Goal: Task Accomplishment & Management: Manage account settings

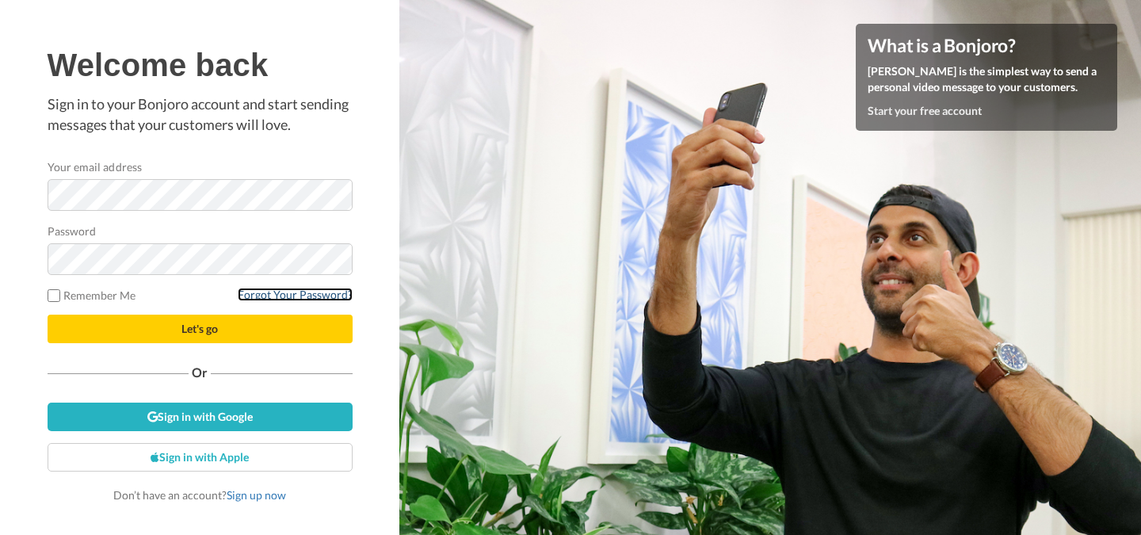
click at [289, 292] on link "Forgot Your Password?" at bounding box center [295, 294] width 115 height 13
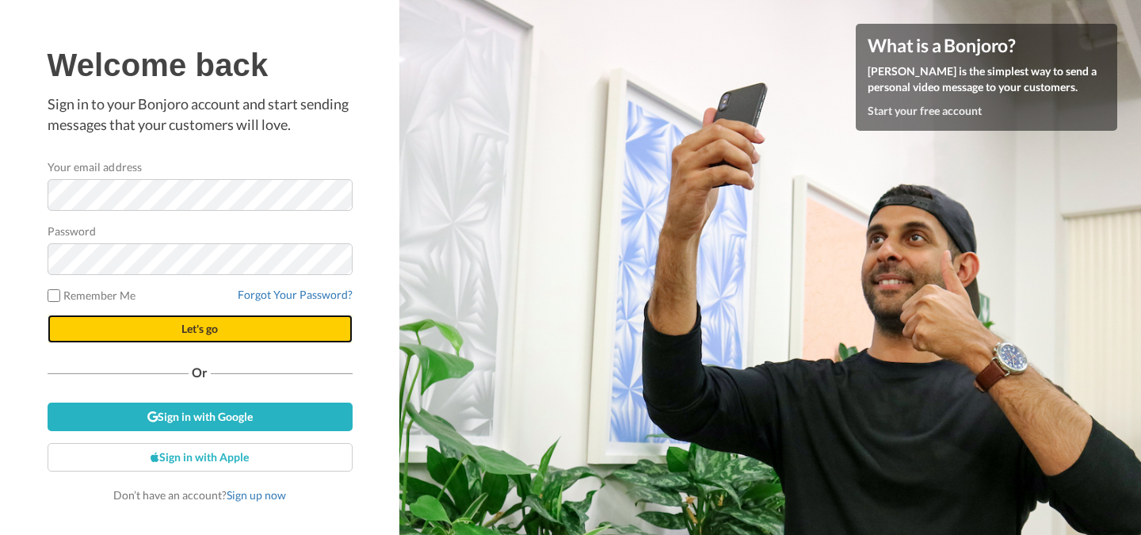
click at [215, 330] on span "Let's go" at bounding box center [199, 328] width 36 height 13
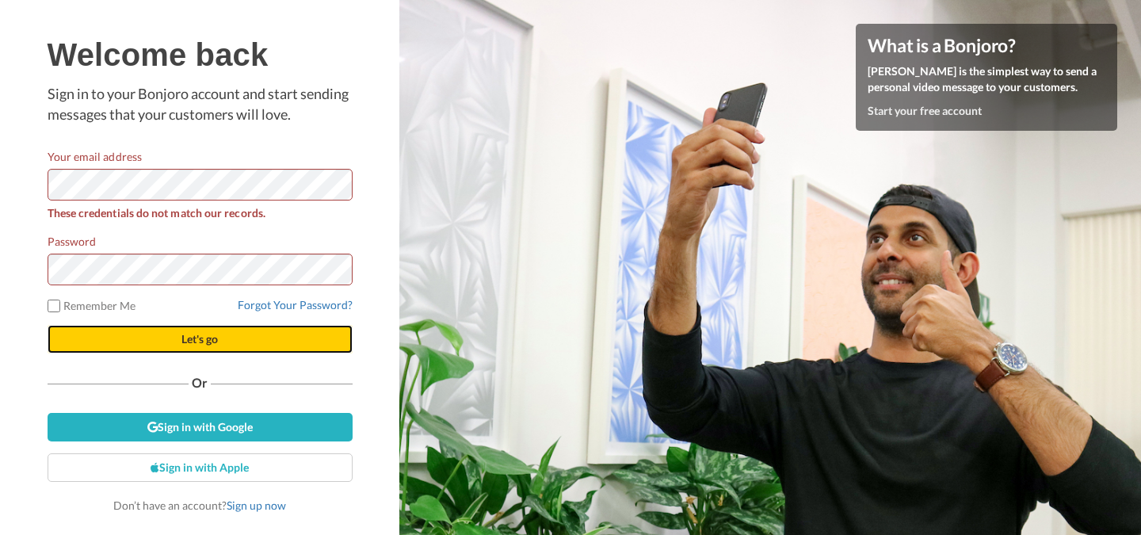
click at [170, 332] on button "Let's go" at bounding box center [200, 339] width 305 height 29
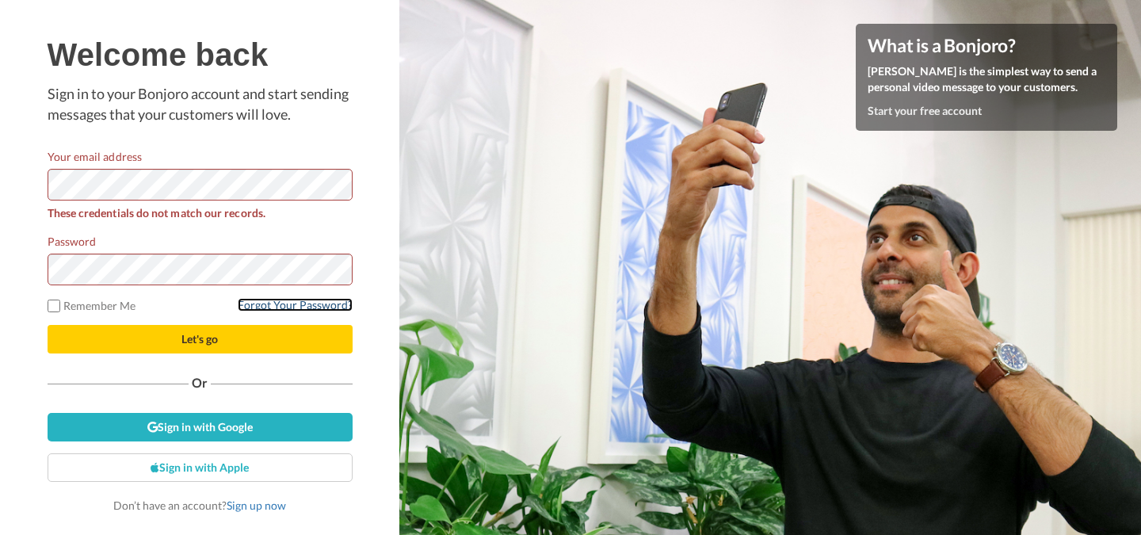
click at [312, 303] on link "Forgot Your Password?" at bounding box center [295, 304] width 115 height 13
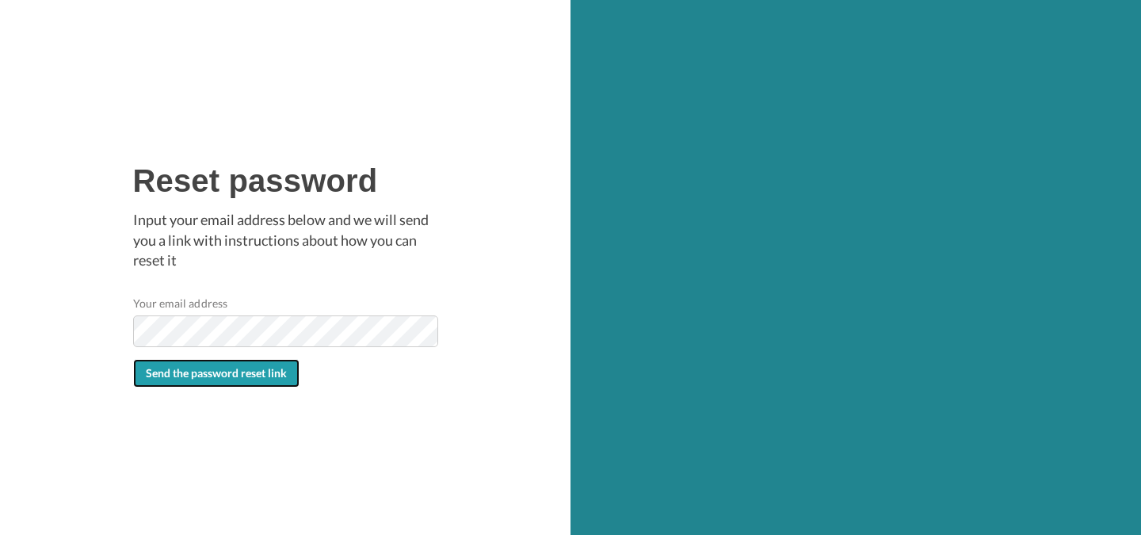
click at [203, 372] on span "Send the password reset link" at bounding box center [216, 372] width 141 height 13
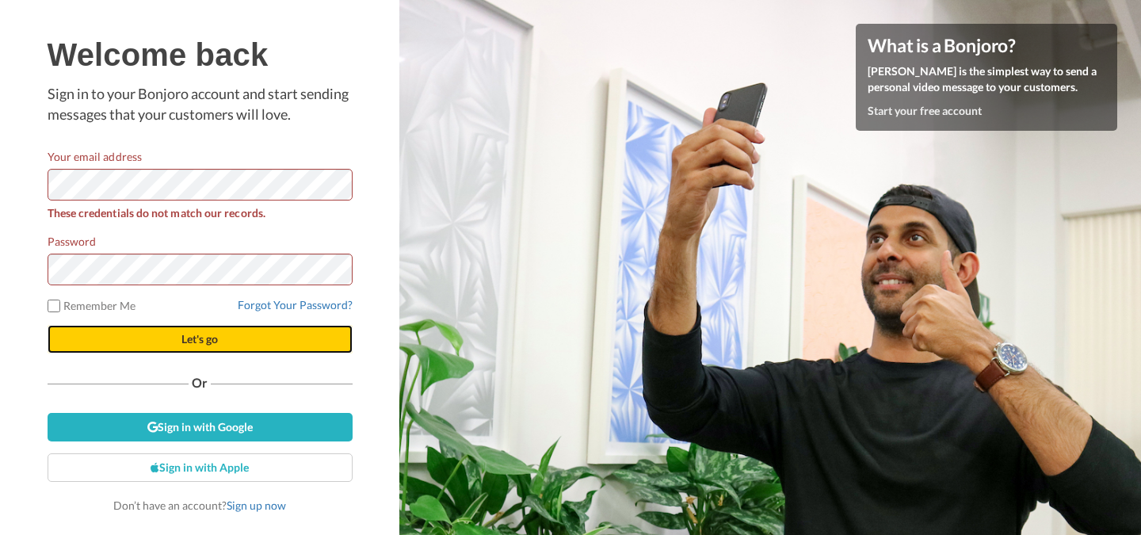
click at [212, 337] on span "Let's go" at bounding box center [199, 338] width 36 height 13
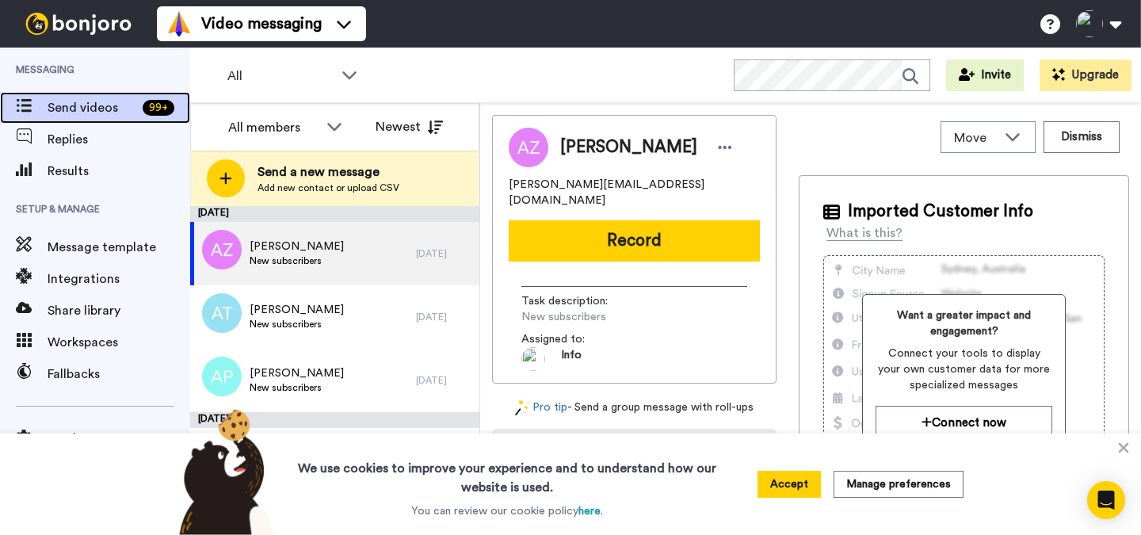
click at [90, 103] on span "Send videos" at bounding box center [92, 107] width 89 height 19
click at [650, 66] on div "All WORKSPACES View all All Default Task List + Add a new workspace Invite Upgr…" at bounding box center [665, 75] width 951 height 55
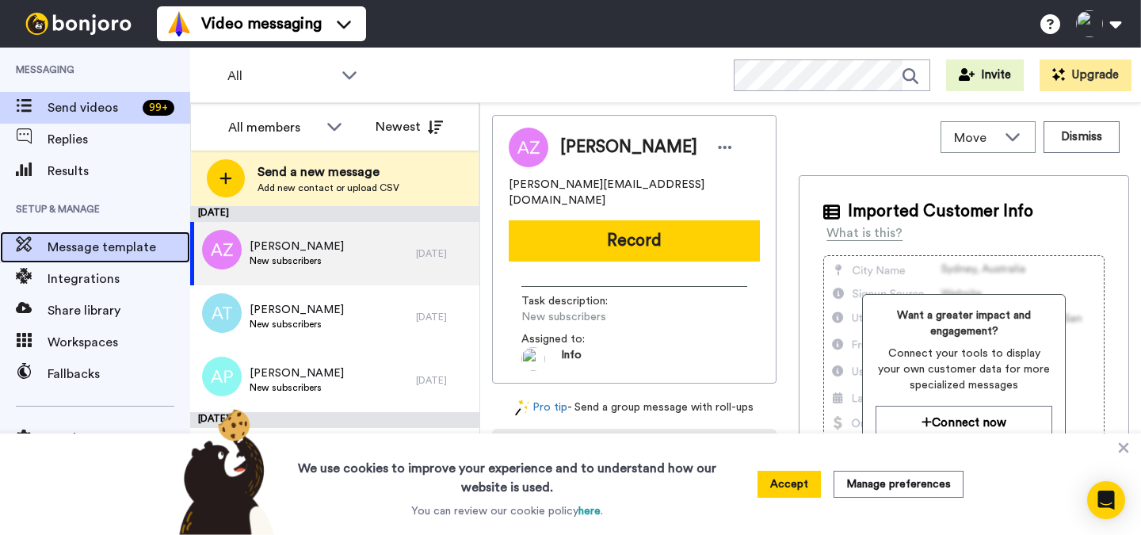
click at [109, 246] on span "Message template" at bounding box center [119, 247] width 143 height 19
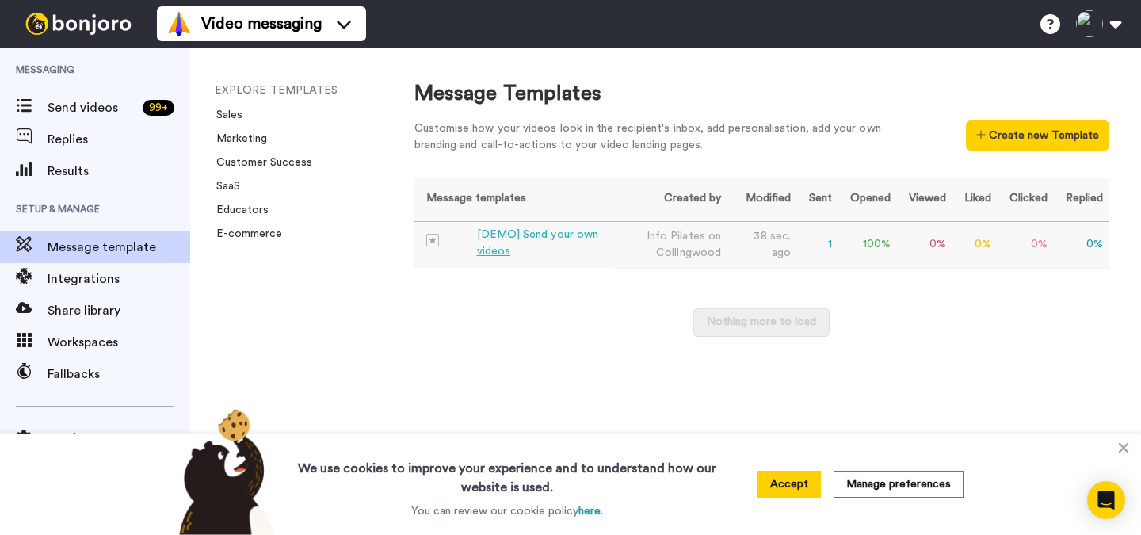
click at [529, 235] on div "[DEMO] Send your own videos" at bounding box center [541, 243] width 129 height 33
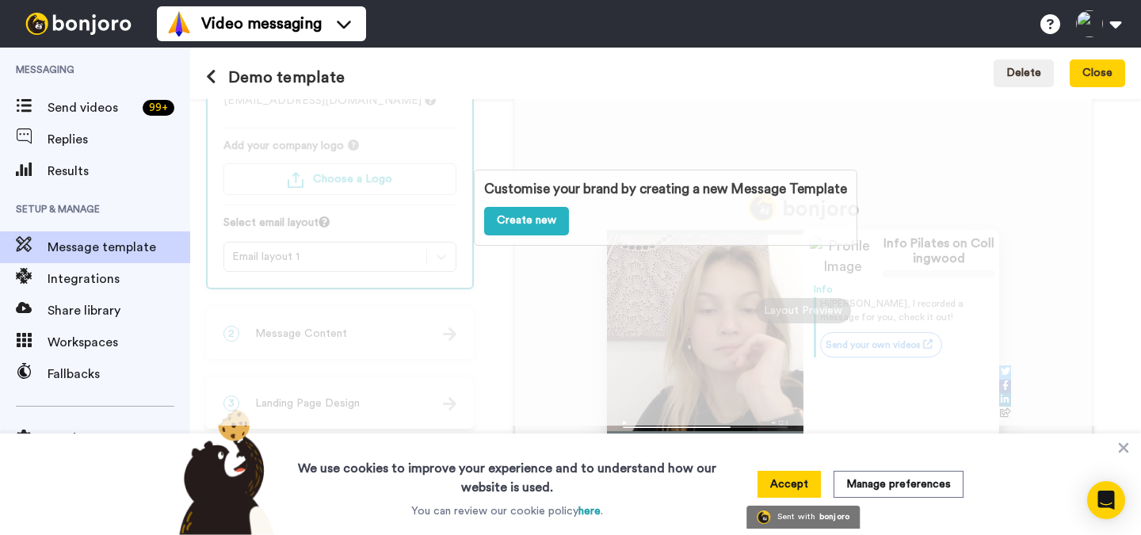
scroll to position [109, 0]
click at [505, 218] on link "Create new" at bounding box center [526, 221] width 85 height 29
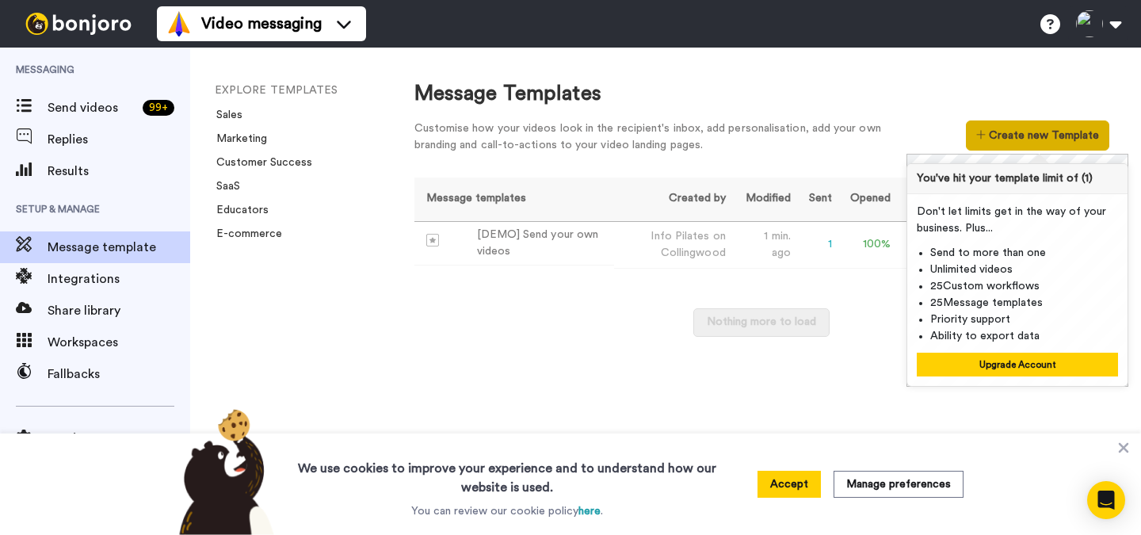
click at [1044, 133] on button "Create new Template" at bounding box center [1037, 135] width 143 height 30
click at [796, 479] on button "Accept" at bounding box center [789, 484] width 63 height 27
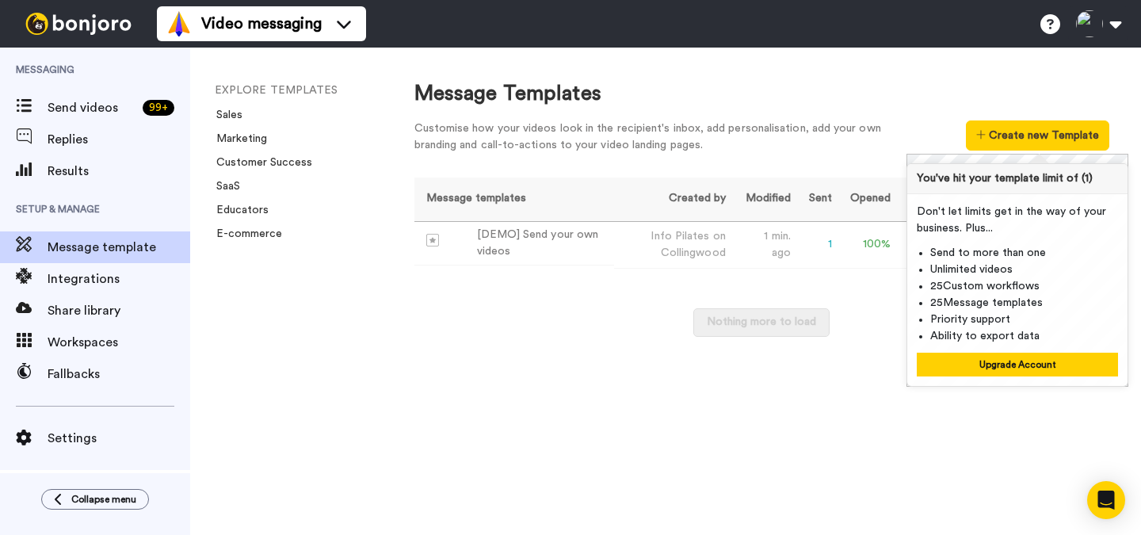
click at [799, 80] on div "Message Templates" at bounding box center [761, 93] width 695 height 29
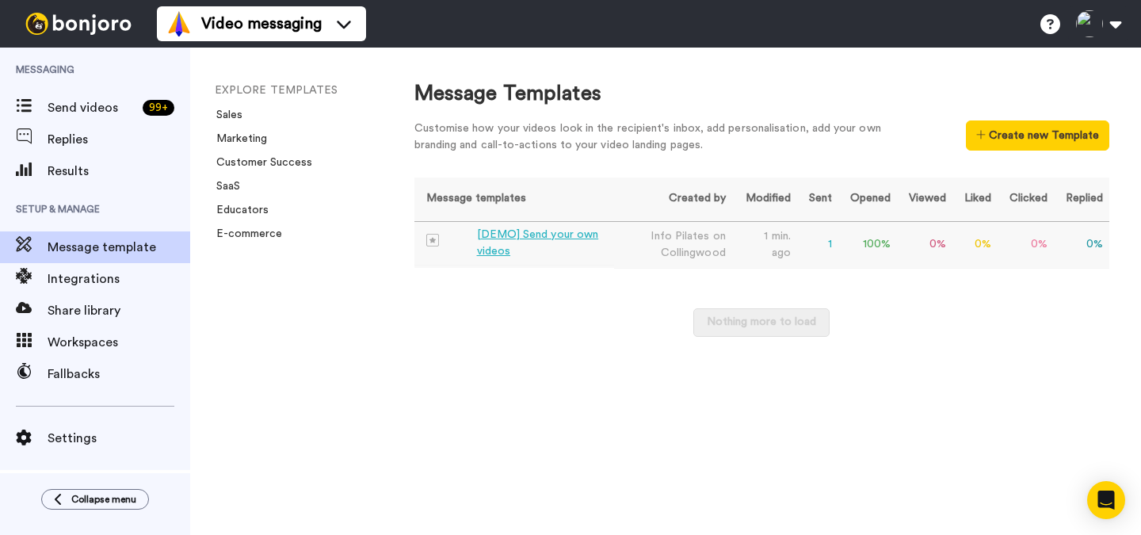
click at [530, 229] on div "[DEMO] Send your own videos" at bounding box center [542, 243] width 131 height 33
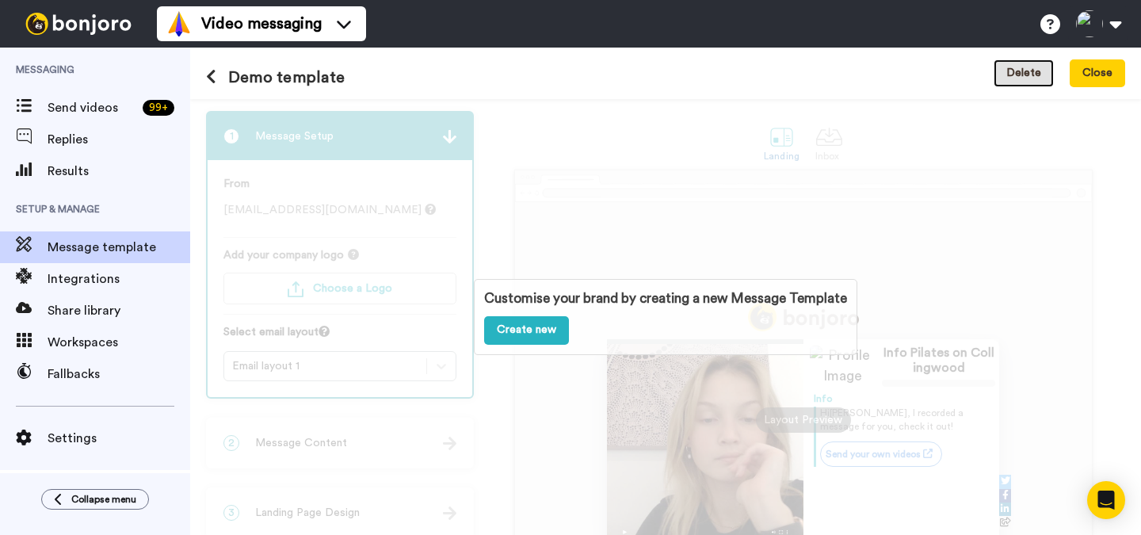
click at [1027, 69] on button "Delete" at bounding box center [1024, 73] width 60 height 29
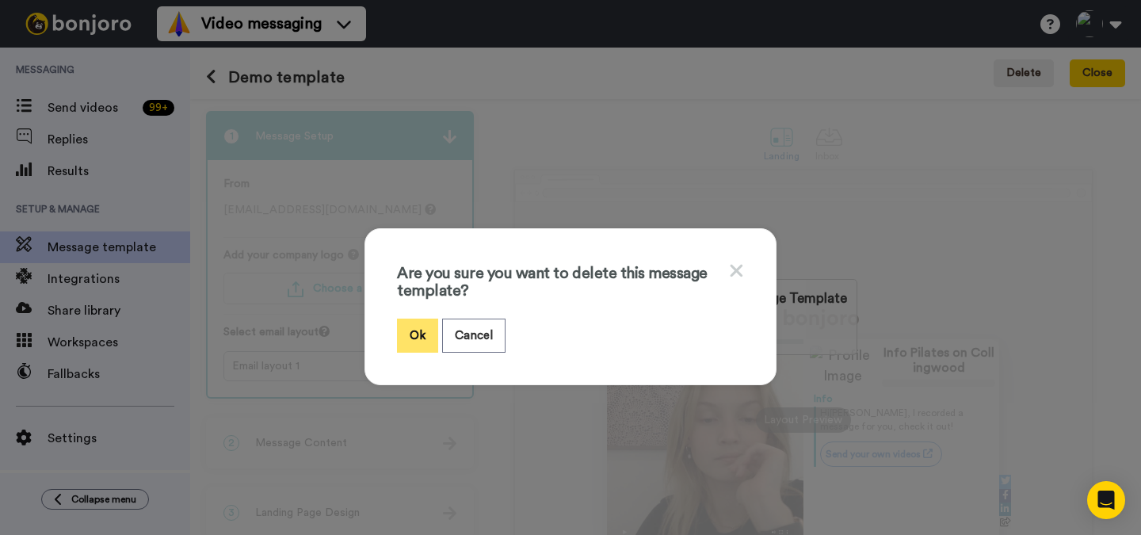
click at [418, 329] on button "Ok" at bounding box center [417, 336] width 41 height 34
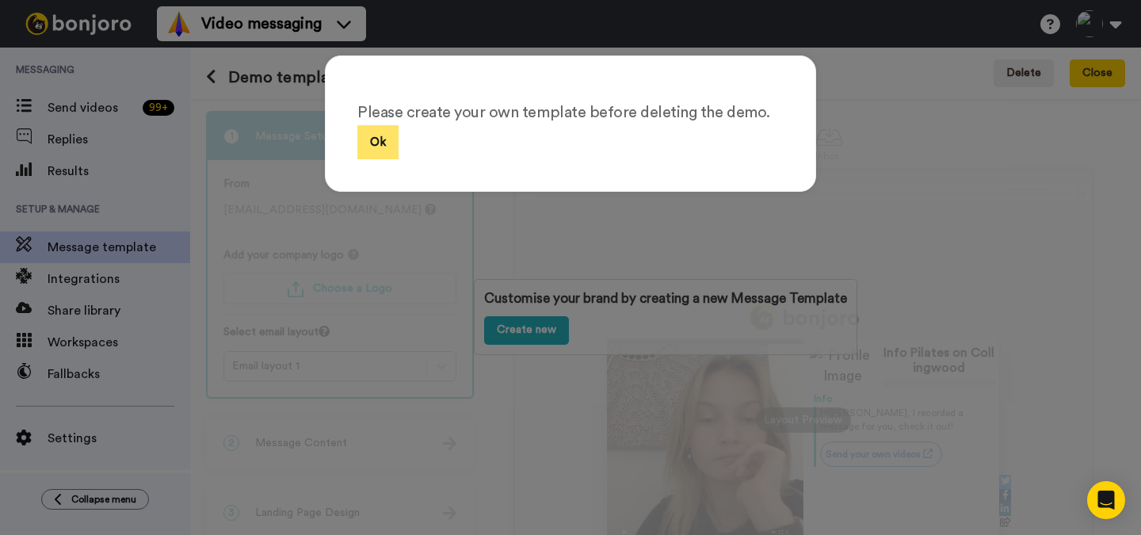
click at [368, 140] on button "Ok" at bounding box center [377, 142] width 41 height 34
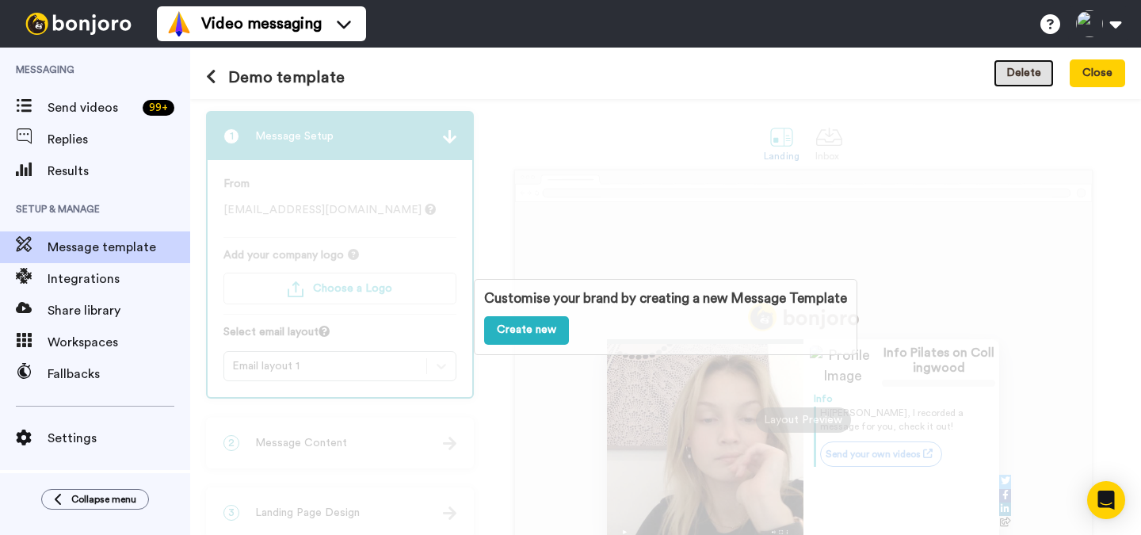
click at [1038, 72] on button "Delete" at bounding box center [1024, 73] width 60 height 29
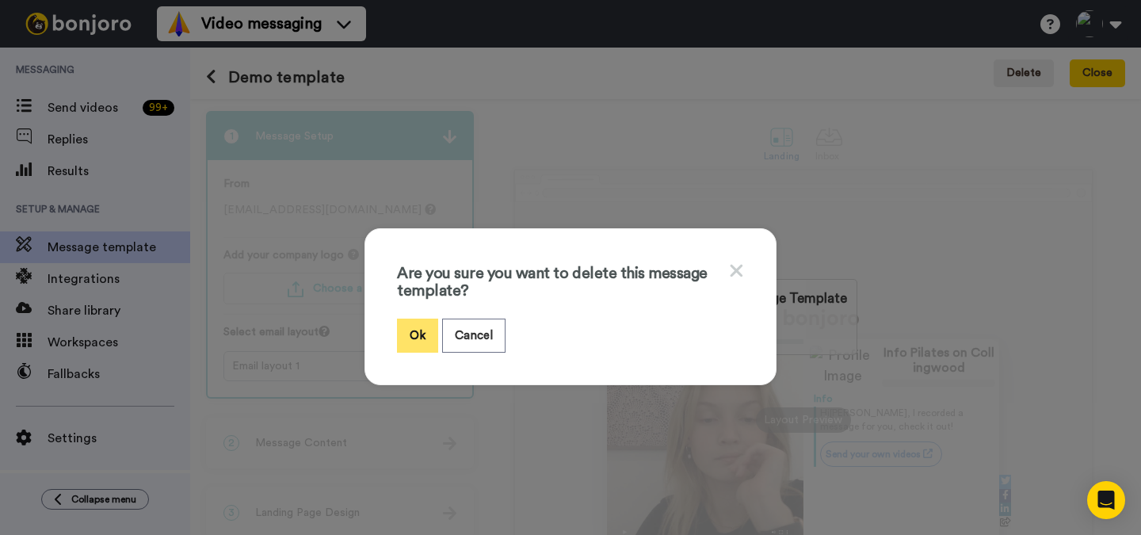
click at [410, 325] on button "Ok" at bounding box center [417, 336] width 41 height 34
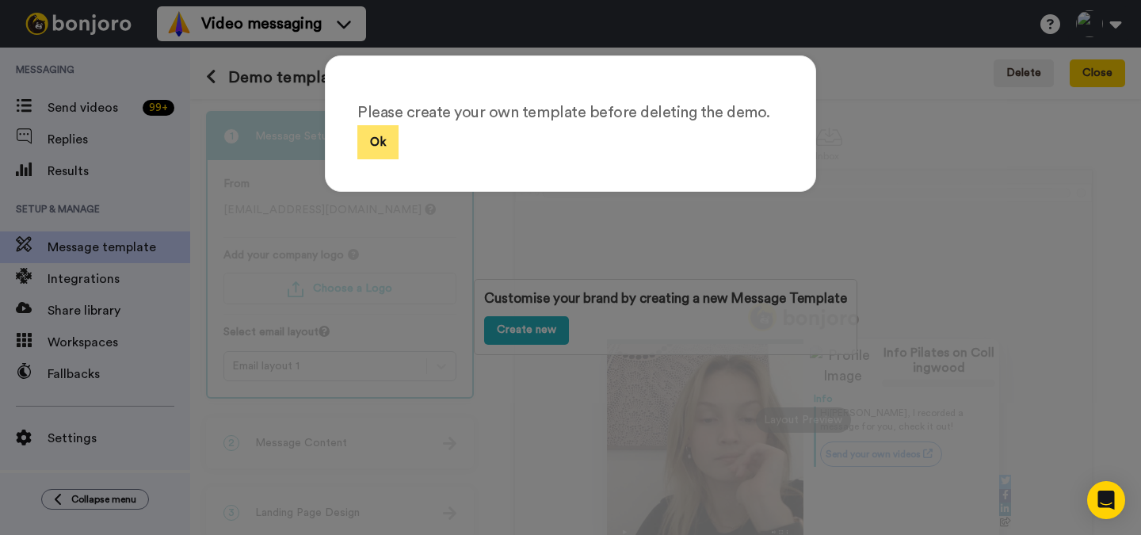
click at [368, 136] on button "Ok" at bounding box center [377, 142] width 41 height 34
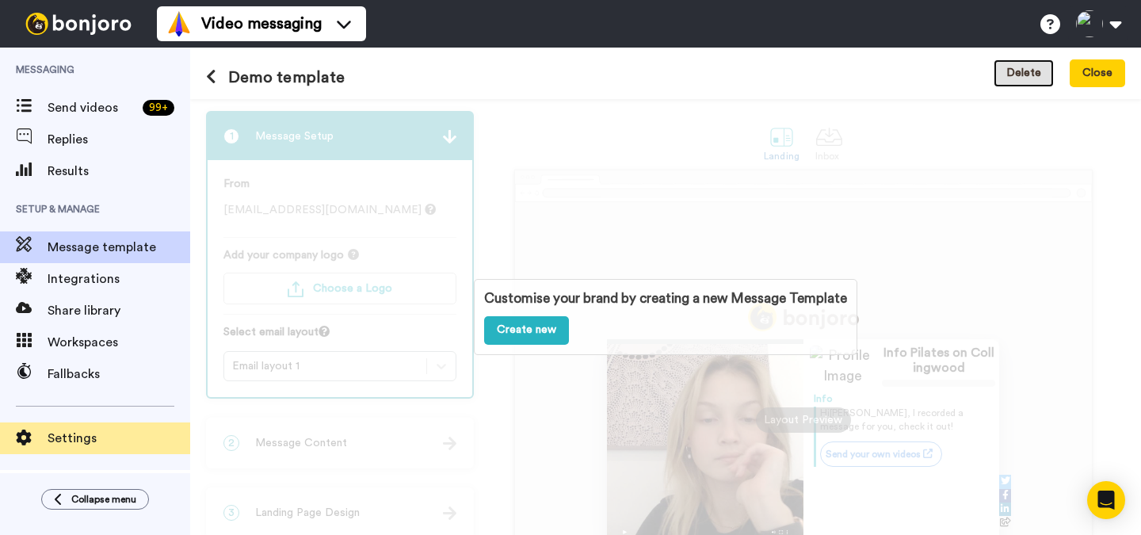
scroll to position [67, 0]
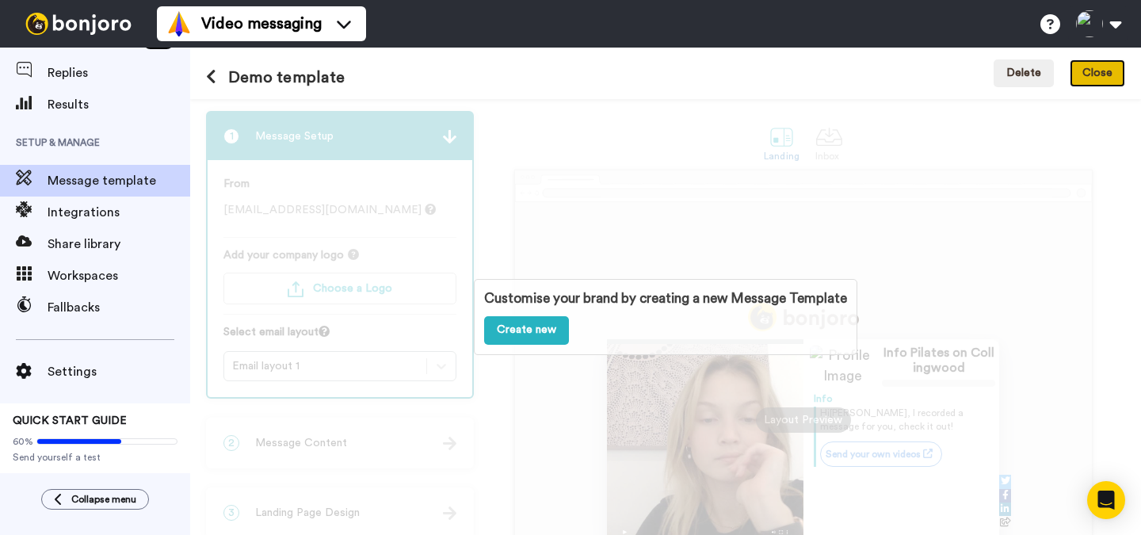
click at [1087, 73] on button "Close" at bounding box center [1097, 73] width 55 height 29
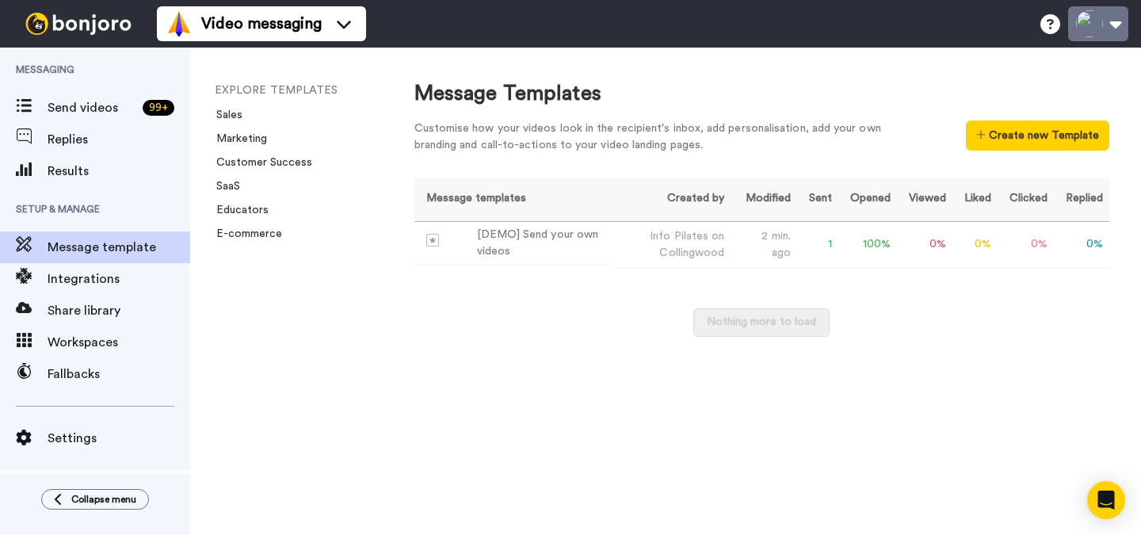
click at [1082, 32] on button at bounding box center [1098, 23] width 60 height 35
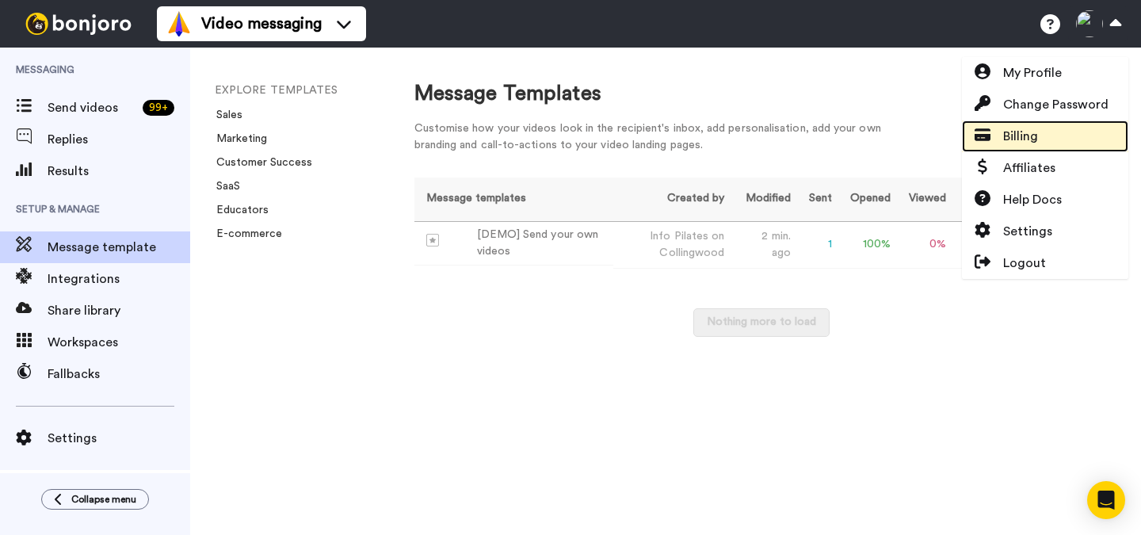
click at [1036, 135] on span "Billing" at bounding box center [1020, 136] width 35 height 19
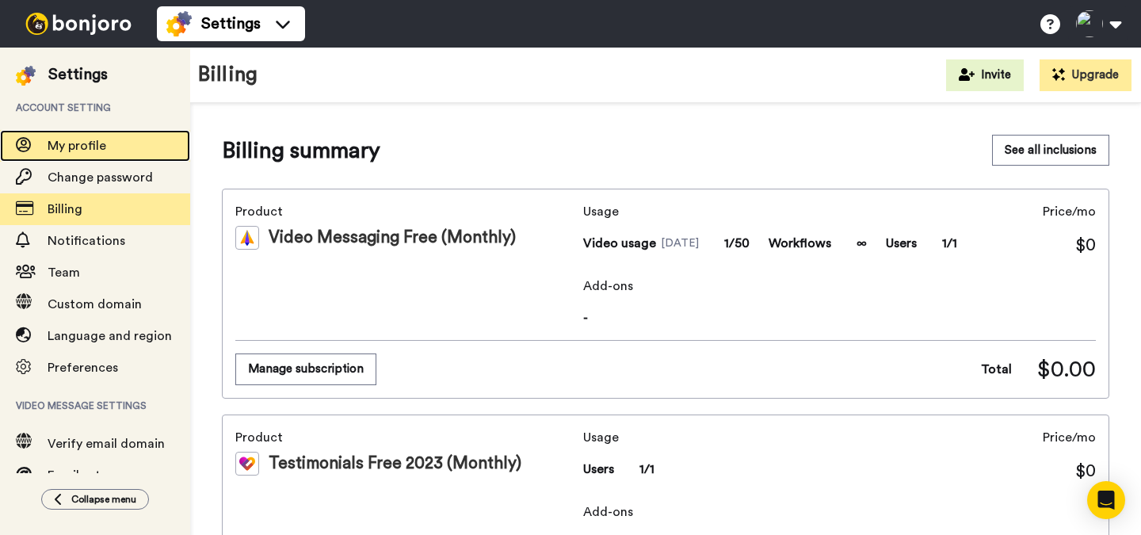
click at [94, 144] on span "My profile" at bounding box center [77, 145] width 59 height 13
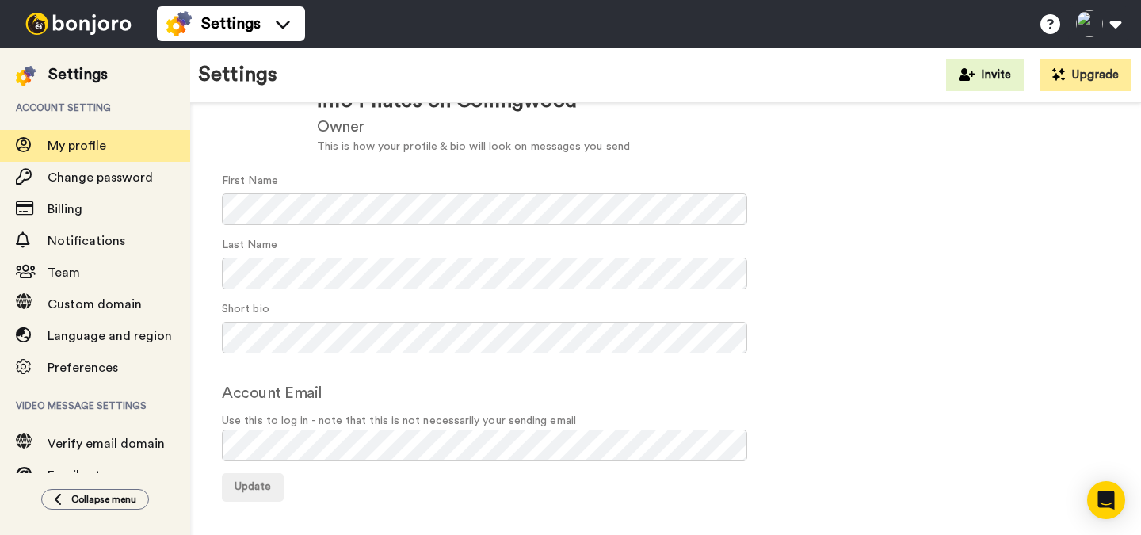
scroll to position [118, 0]
click at [264, 486] on span "Update" at bounding box center [253, 486] width 36 height 11
